Goal: Check status: Check status

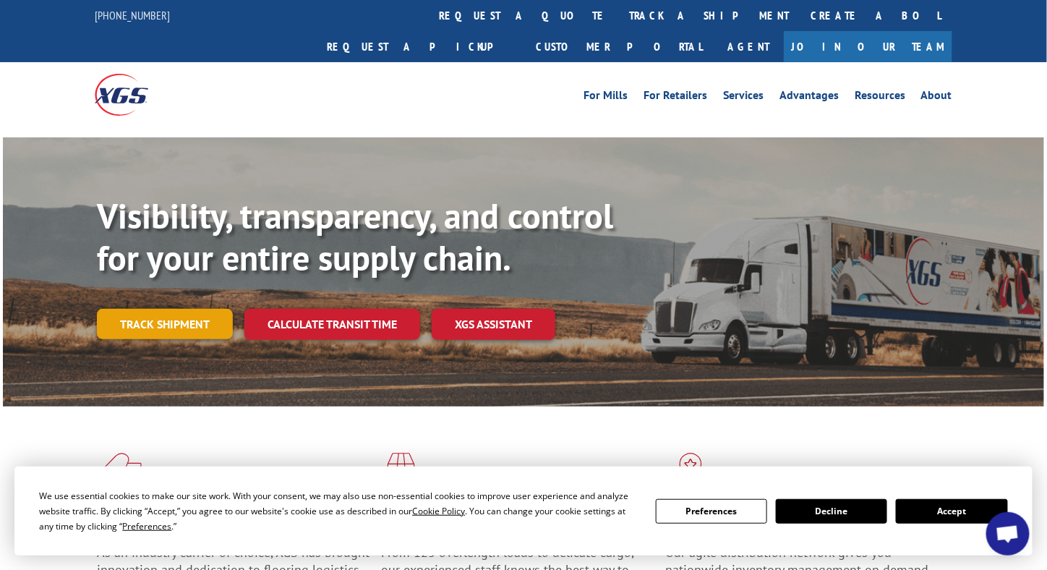
click at [185, 309] on link "Track shipment" at bounding box center [165, 324] width 136 height 30
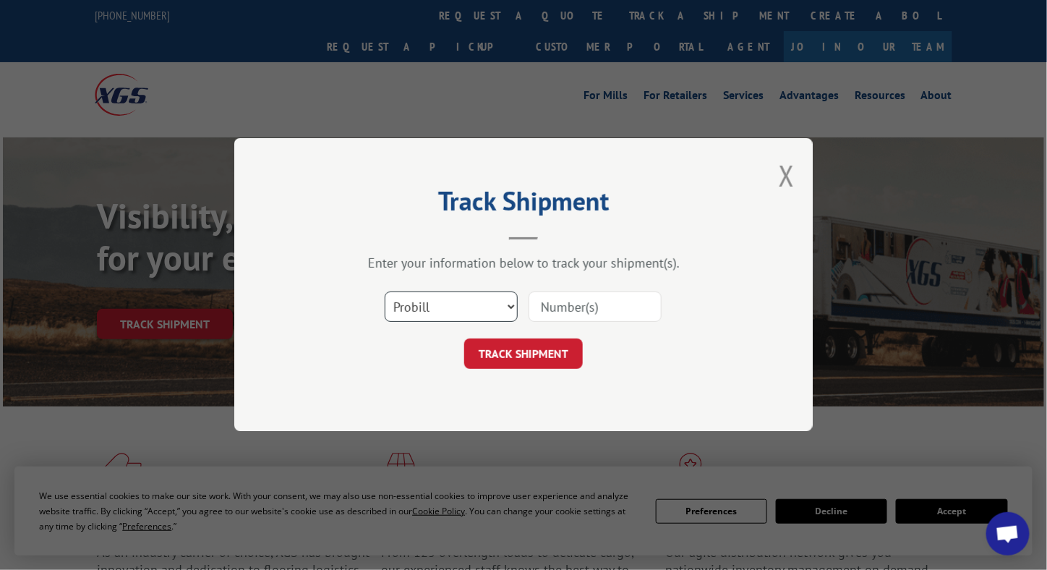
click at [475, 302] on select "Select category... Probill BOL PO" at bounding box center [451, 307] width 133 height 30
select select "bol"
click at [385, 292] on select "Select category... Probill BOL PO" at bounding box center [451, 307] width 133 height 30
click at [604, 299] on input at bounding box center [594, 307] width 133 height 30
paste input "3370503"
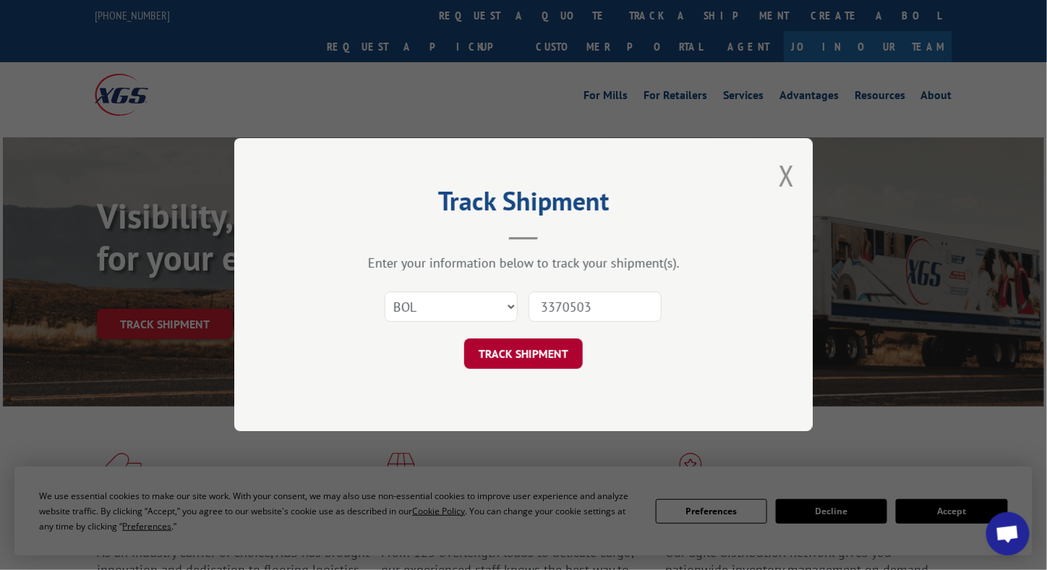
type input "3370503"
click at [527, 345] on button "TRACK SHIPMENT" at bounding box center [523, 354] width 119 height 30
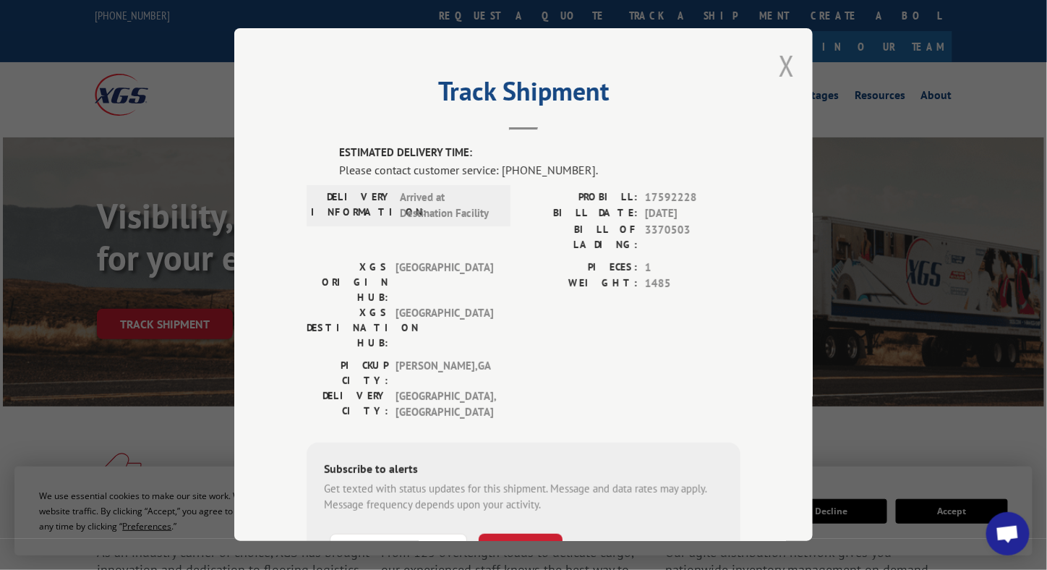
click at [778, 67] on button "Close modal" at bounding box center [786, 65] width 16 height 38
